Goal: Check status: Check status

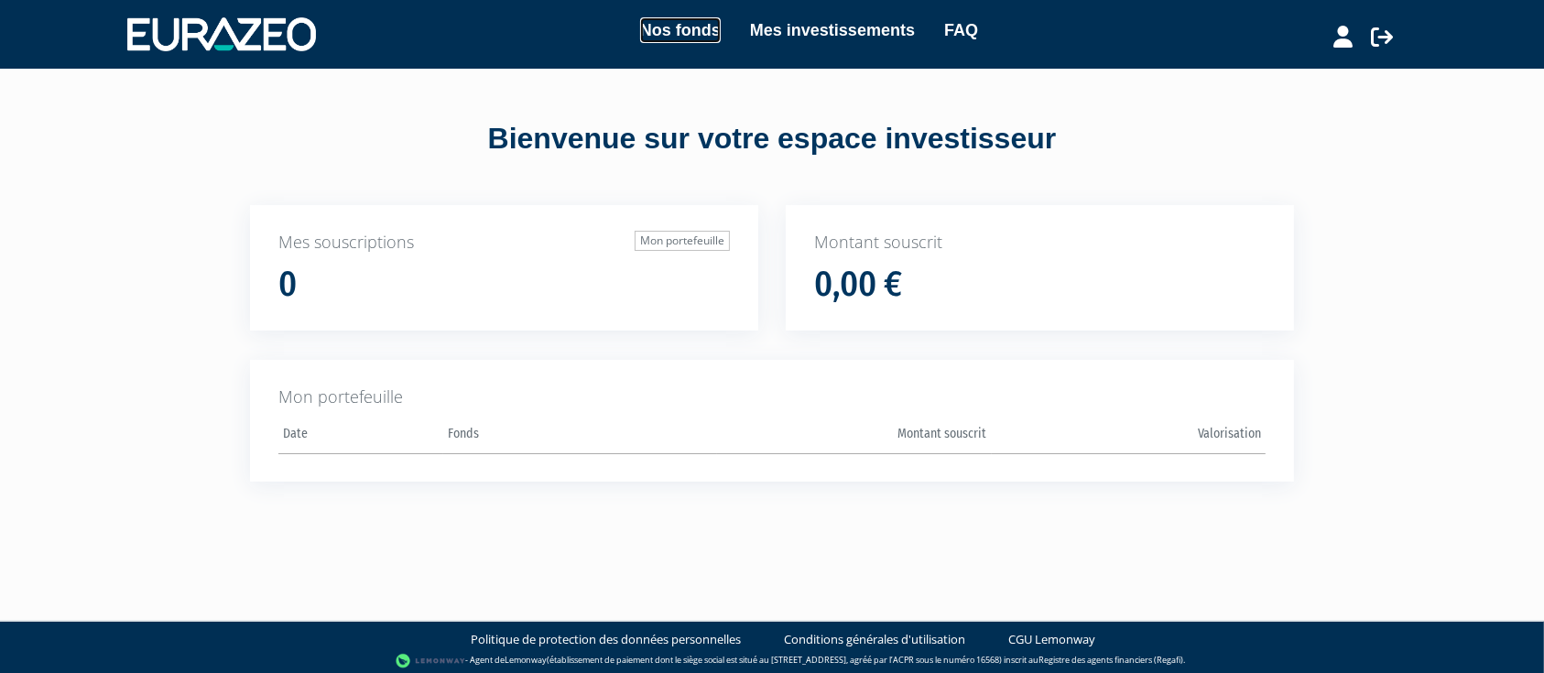
click at [690, 26] on link "Nos fonds" at bounding box center [680, 30] width 81 height 26
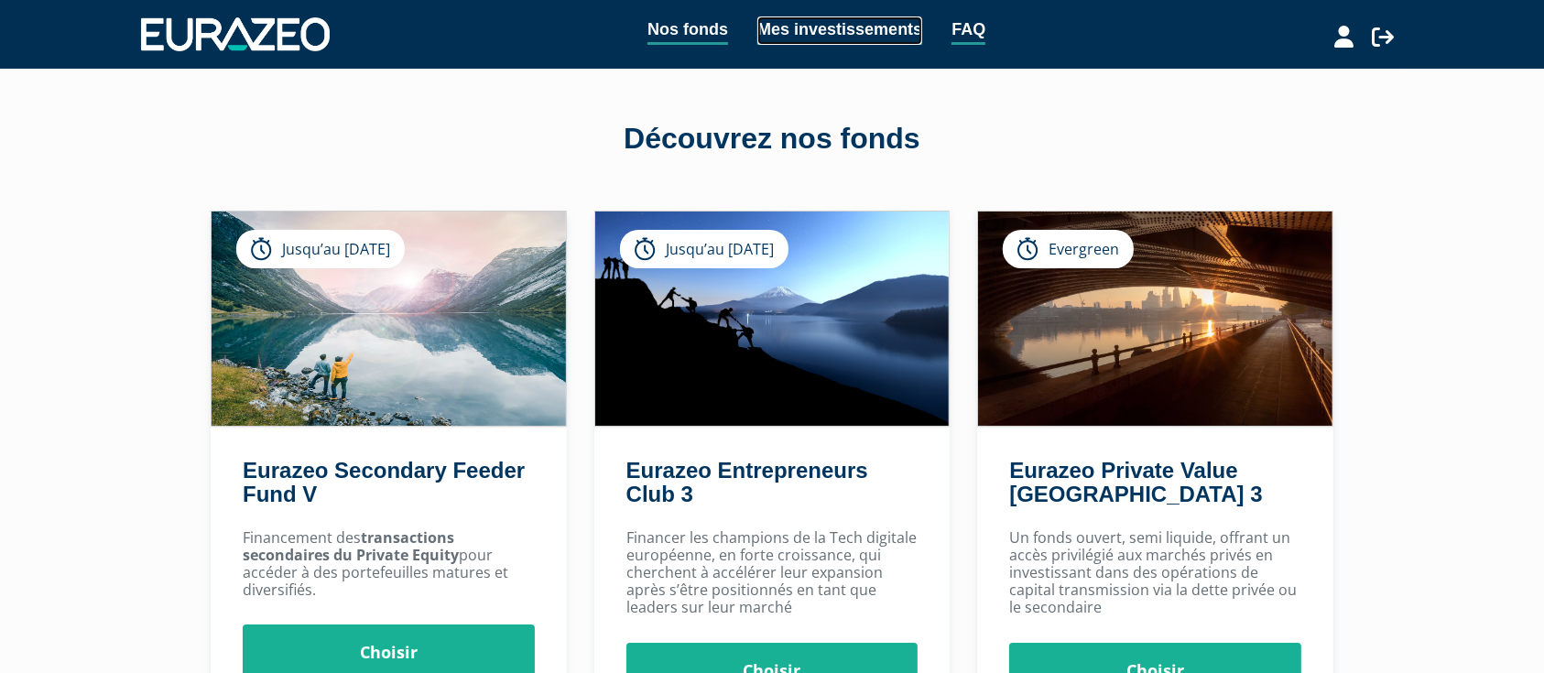
click at [813, 33] on link "Mes investissements" at bounding box center [840, 30] width 165 height 28
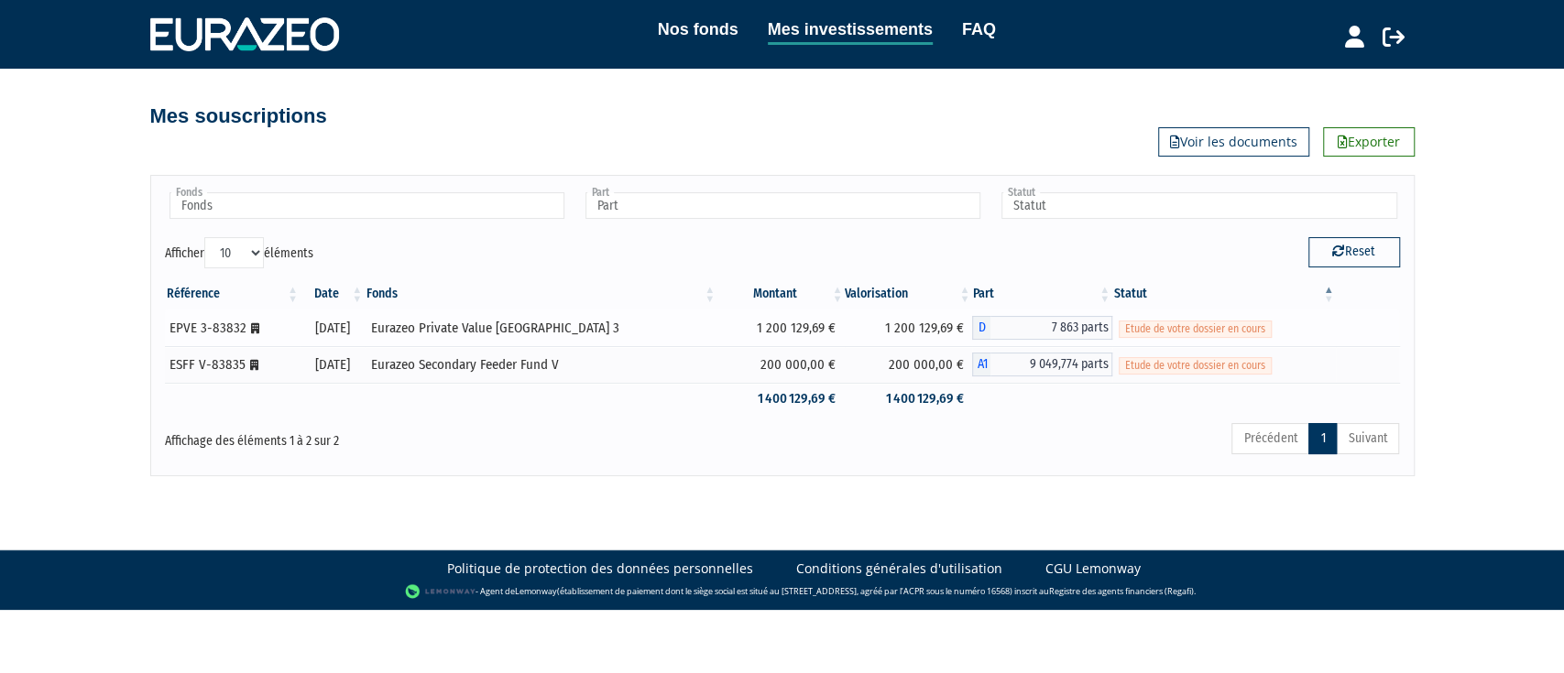
drag, startPoint x: 722, startPoint y: 320, endPoint x: 810, endPoint y: 326, distance: 88.2
click at [810, 326] on td "1 200 129,69 €" at bounding box center [780, 328] width 127 height 37
click at [1460, 346] on div "Nos fonds Mes investissements FAQ Déconnexion Nos fonds Mes investissements FAQ…" at bounding box center [782, 238] width 1564 height 476
drag, startPoint x: 729, startPoint y: 400, endPoint x: 989, endPoint y: 404, distance: 260.2
click at [989, 404] on tr "1 400 129,69 € 1 400 129,69 €" at bounding box center [782, 399] width 1235 height 32
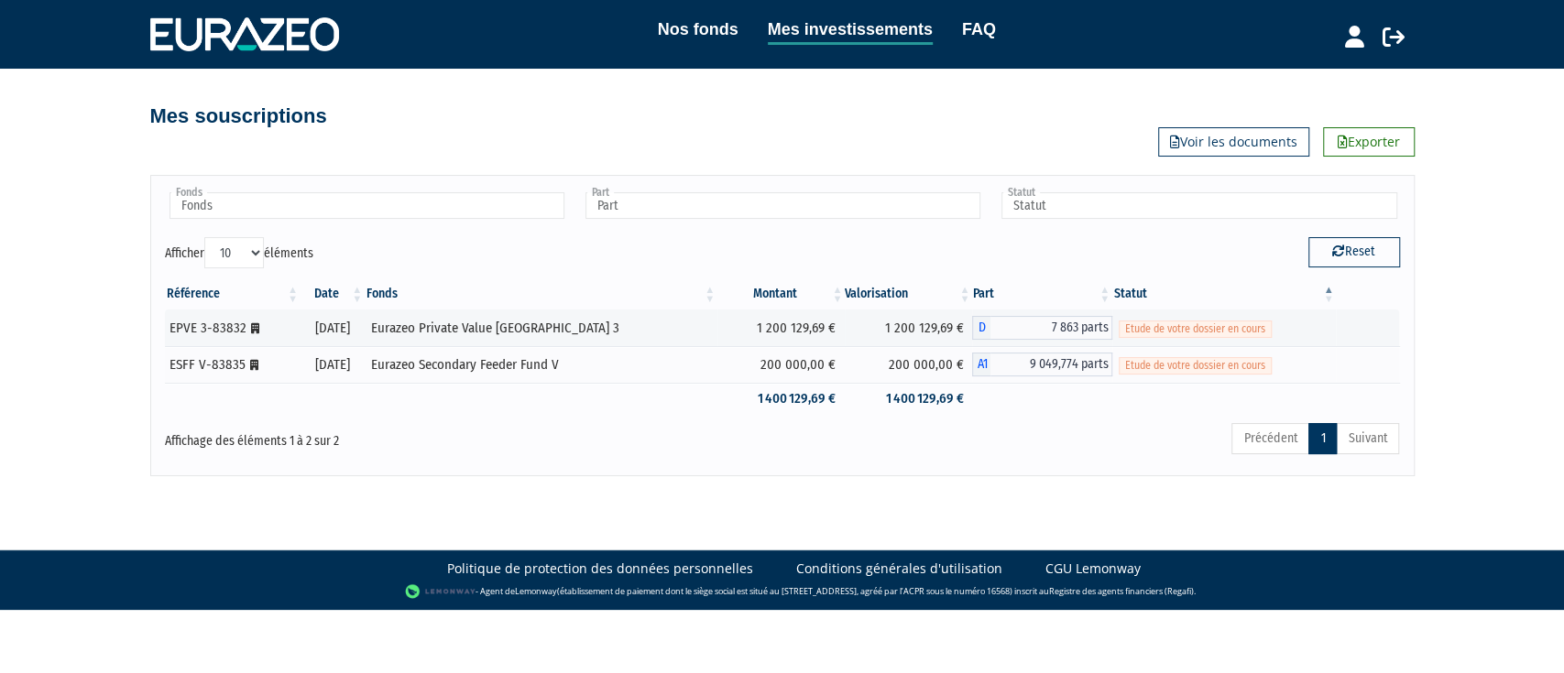
click at [971, 426] on div "Précédent 1 Suivant" at bounding box center [1045, 441] width 709 height 40
click at [573, 373] on div "Eurazeo Secondary Feeder Fund V" at bounding box center [541, 364] width 340 height 19
drag, startPoint x: 726, startPoint y: 366, endPoint x: 828, endPoint y: 371, distance: 102.7
click at [828, 371] on tr "ESFF V-83835 [Français] Personne morale 18/09/2025 Eurazeo Secondary Feeder Fun…" at bounding box center [782, 364] width 1235 height 37
click at [809, 420] on div "Référence Date Fonds Montant Valorisation Part Statut EPVE 3-83832 [Français] P…" at bounding box center [782, 346] width 1262 height 147
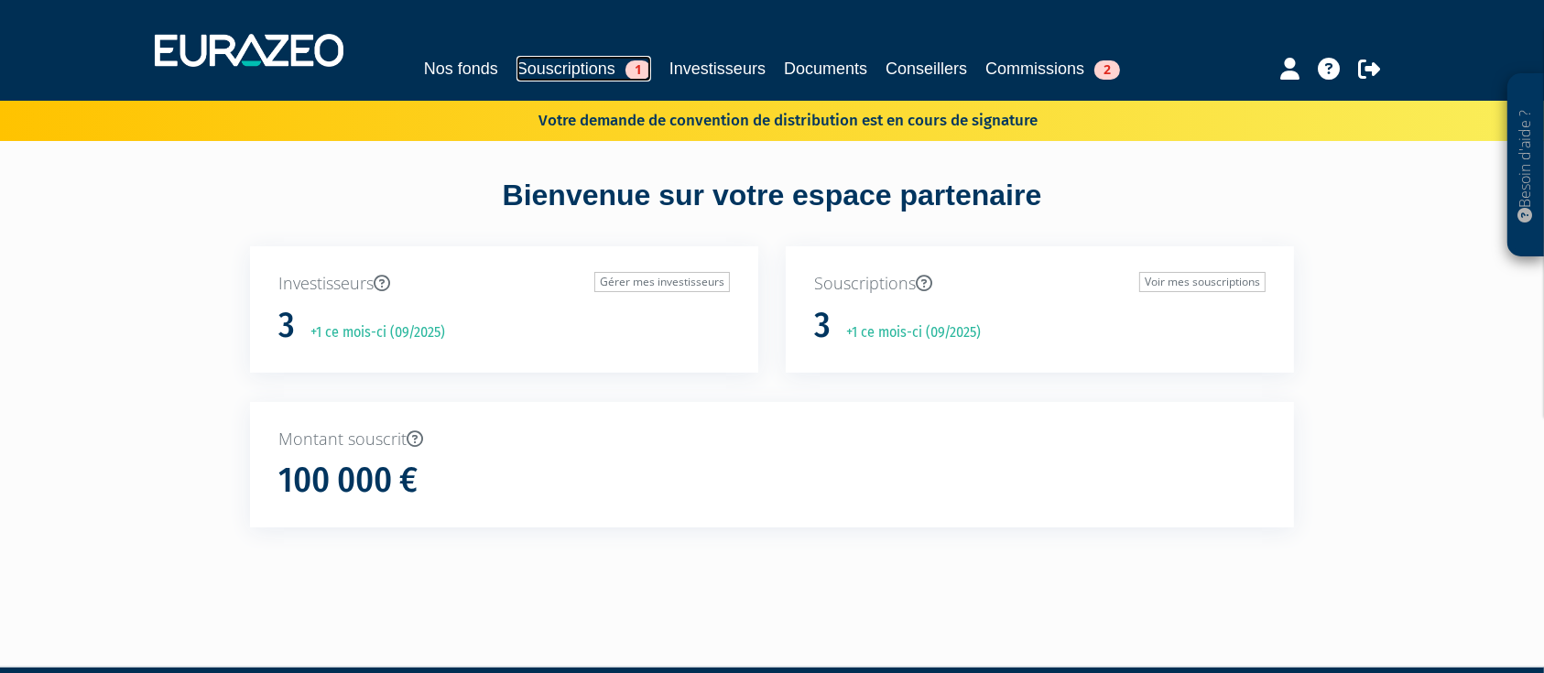
click at [565, 72] on link "Souscriptions 1" at bounding box center [584, 69] width 135 height 26
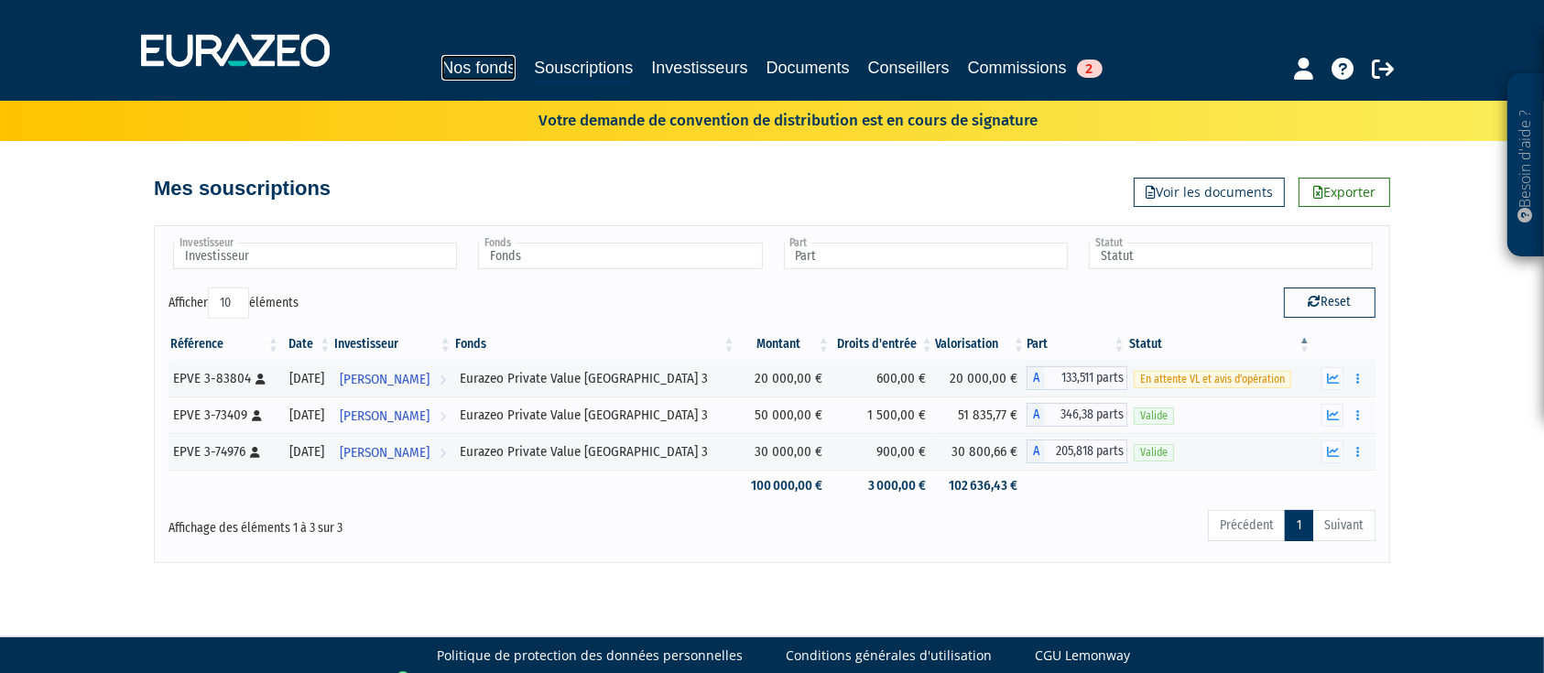
click at [442, 71] on link "Nos fonds" at bounding box center [479, 68] width 74 height 26
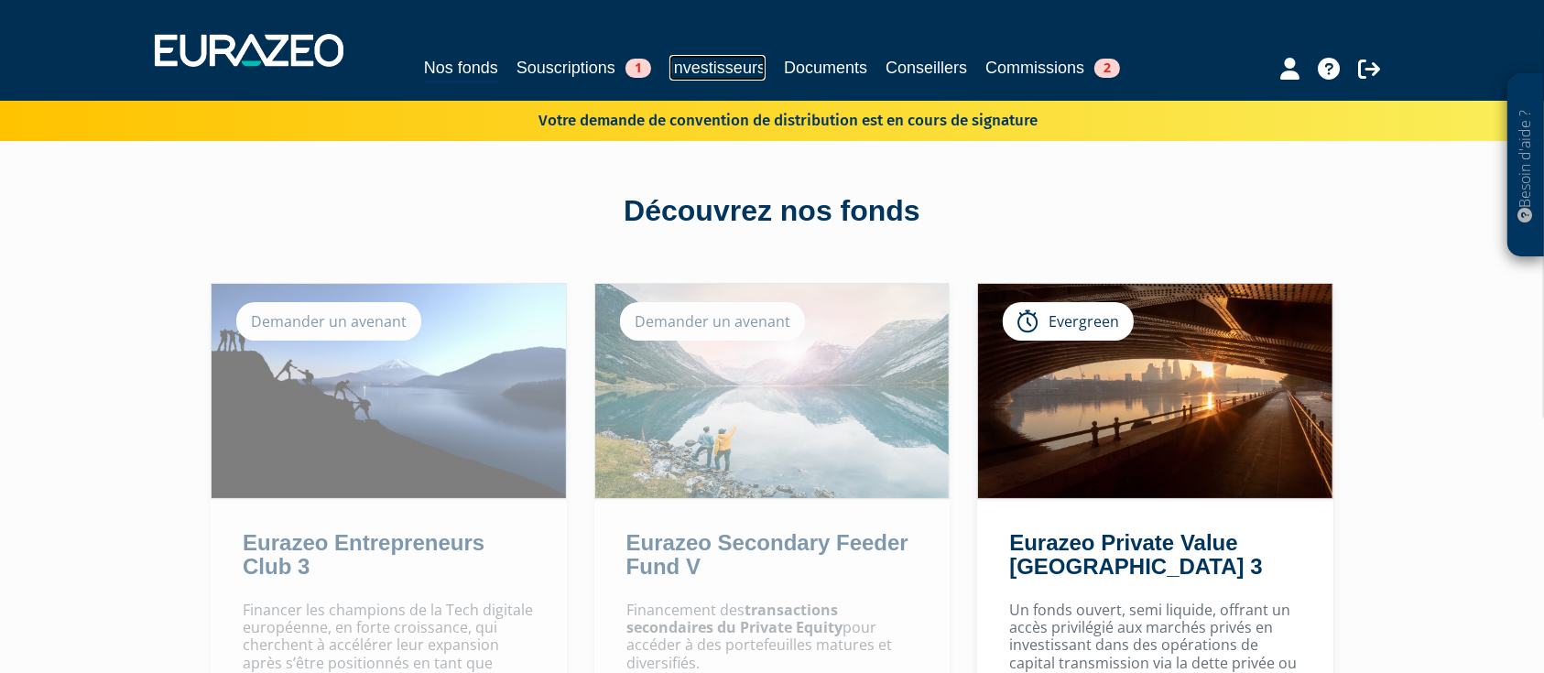
click at [726, 62] on link "Investisseurs" at bounding box center [718, 68] width 96 height 26
